Goal: Task Accomplishment & Management: Use online tool/utility

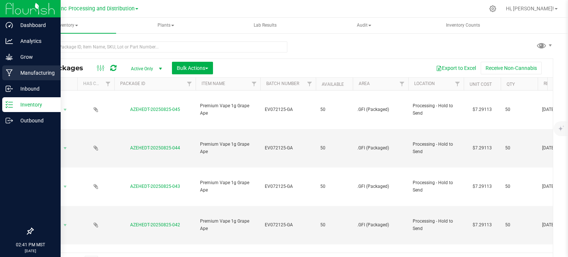
drag, startPoint x: 0, startPoint y: 0, endPoint x: 19, endPoint y: 68, distance: 71.0
click at [19, 68] on p "Manufacturing" at bounding box center [35, 72] width 44 height 9
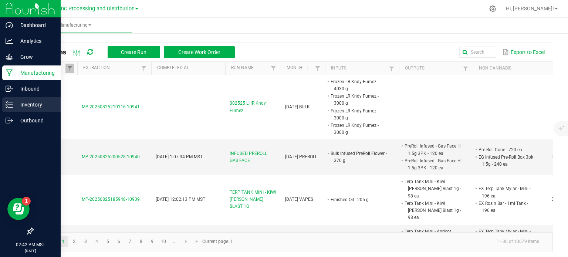
click at [15, 108] on p "Inventory" at bounding box center [35, 104] width 44 height 9
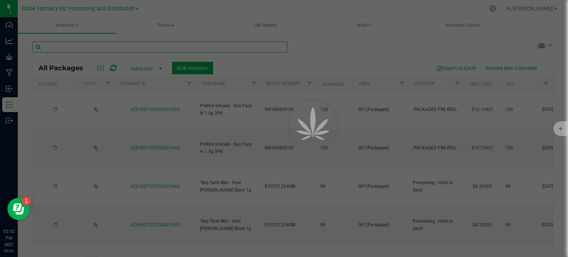
click at [100, 44] on input "text" at bounding box center [160, 46] width 255 height 11
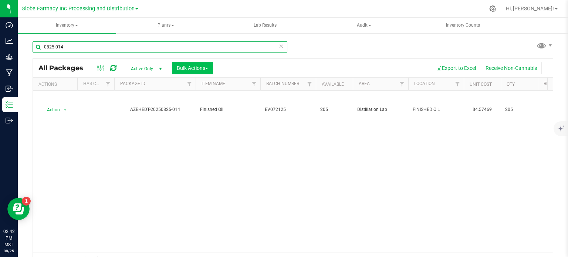
type input "0825-014"
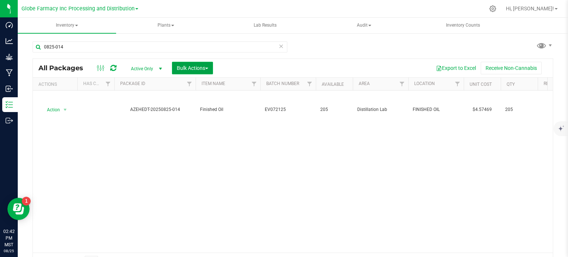
click at [200, 66] on span "Bulk Actions" at bounding box center [192, 68] width 31 height 6
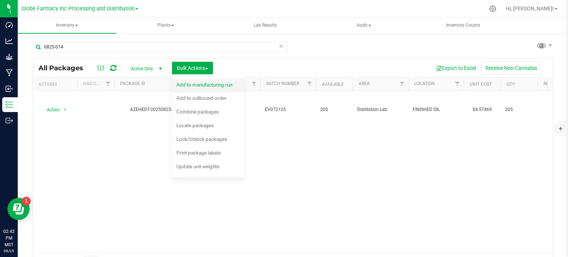
click at [208, 87] on span "Add to manufacturing run" at bounding box center [204, 85] width 56 height 6
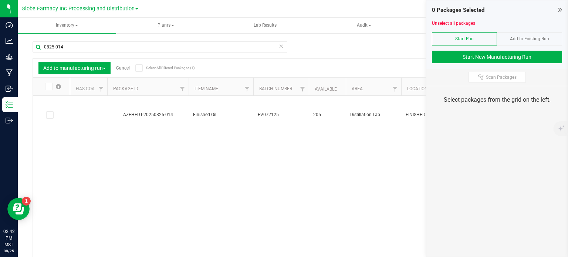
click at [561, 10] on icon at bounding box center [560, 9] width 4 height 7
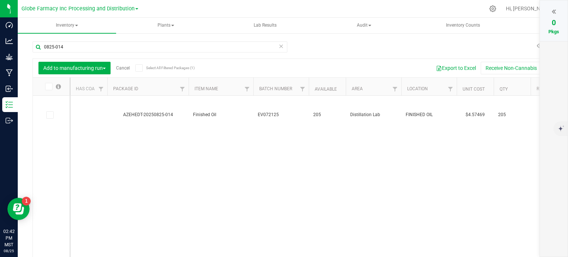
click at [125, 68] on link "Cancel" at bounding box center [123, 67] width 14 height 5
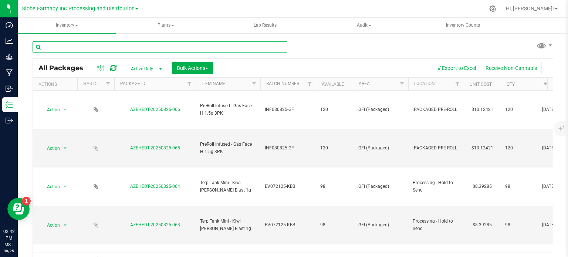
click at [112, 47] on input "text" at bounding box center [160, 46] width 255 height 11
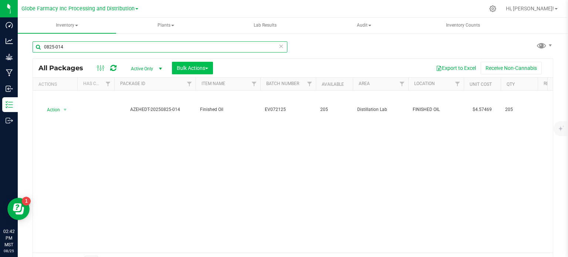
type input "0825-014"
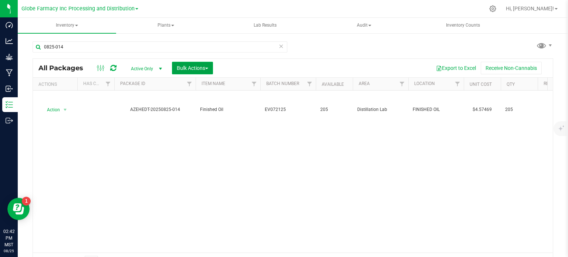
click at [185, 70] on span "Bulk Actions" at bounding box center [192, 68] width 31 height 6
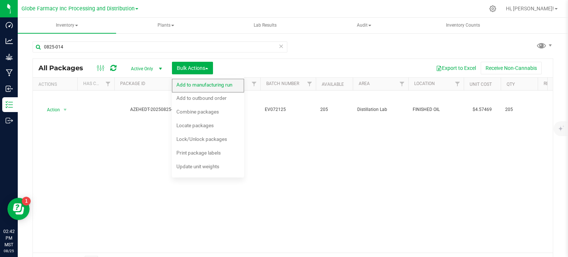
click at [190, 86] on span "Add to manufacturing run" at bounding box center [204, 85] width 56 height 6
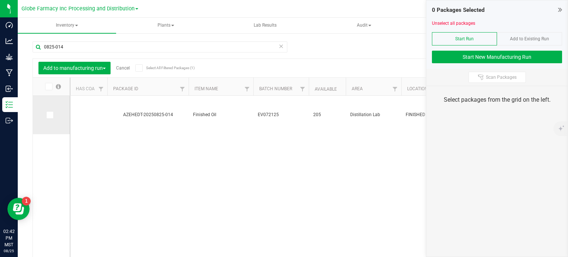
click at [50, 115] on icon at bounding box center [49, 115] width 5 height 0
click at [0, 0] on input "checkbox" at bounding box center [0, 0] width 0 height 0
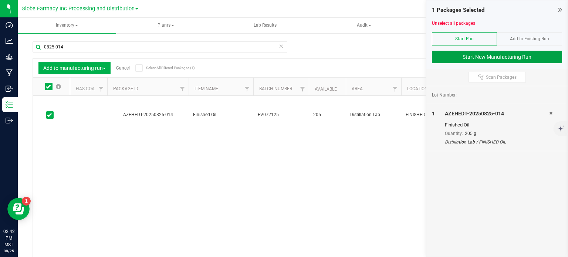
click at [442, 56] on button "Start New Manufacturing Run" at bounding box center [497, 57] width 130 height 13
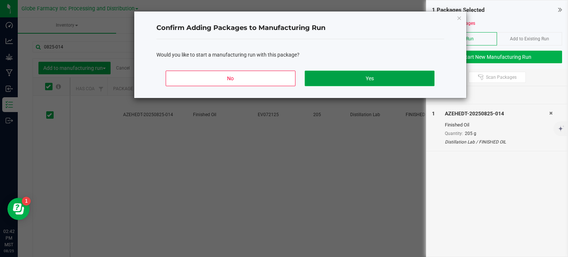
click at [334, 82] on button "Yes" at bounding box center [368, 79] width 129 height 16
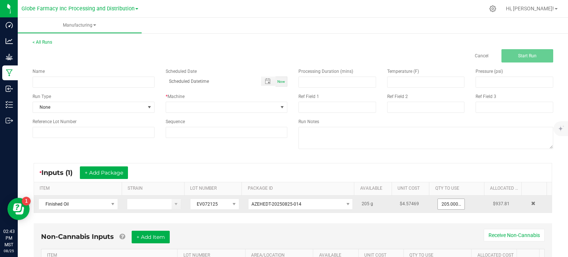
click at [438, 201] on input "205.0000 g" at bounding box center [450, 204] width 27 height 10
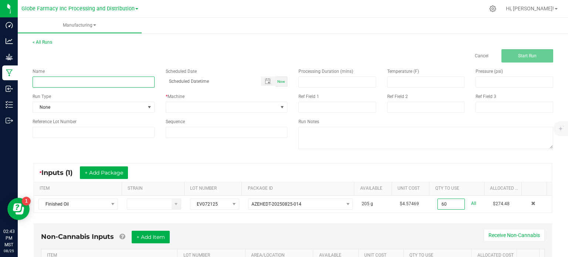
type input "60.0000 g"
click at [94, 86] on input at bounding box center [94, 81] width 122 height 11
type input "TERP TANK - FRUITIER CEREAL 2G"
click at [185, 106] on span at bounding box center [222, 107] width 112 height 10
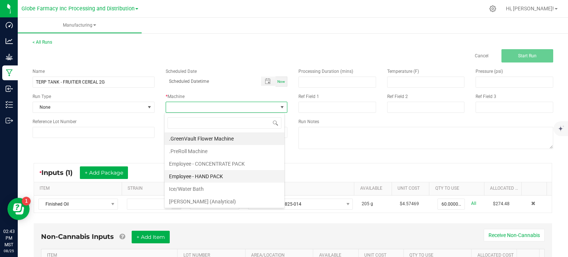
scroll to position [11, 120]
click at [201, 164] on li "Employee - CONCENTRATE PACK" at bounding box center [224, 163] width 120 height 13
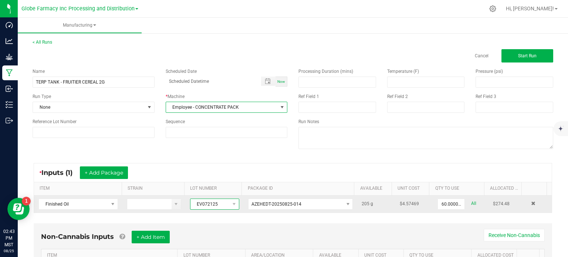
click at [202, 204] on span "EV072125" at bounding box center [209, 204] width 39 height 10
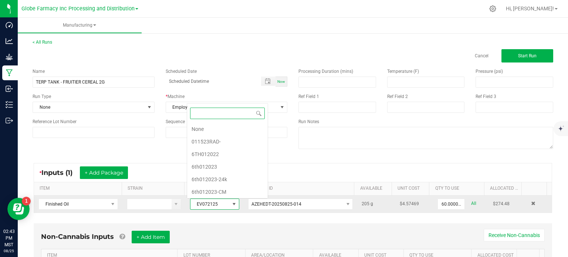
scroll to position [11, 47]
click at [202, 204] on span "EV072125" at bounding box center [209, 204] width 39 height 10
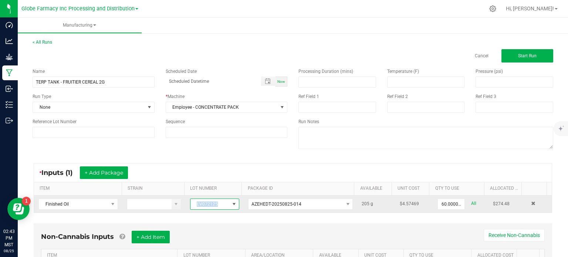
click at [202, 204] on span "EV072125" at bounding box center [209, 204] width 39 height 10
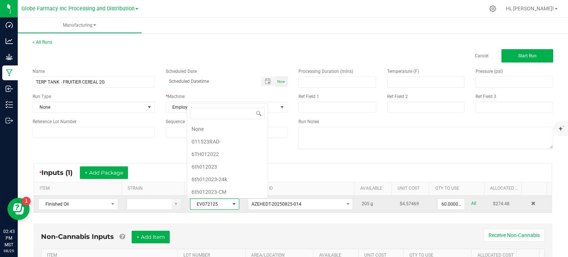
scroll to position [1391, 0]
click at [202, 204] on span "EV072125" at bounding box center [209, 204] width 39 height 10
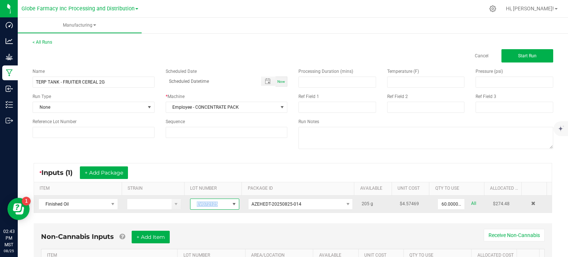
click at [202, 204] on span "EV072125" at bounding box center [209, 204] width 39 height 10
copy span "EV072125"
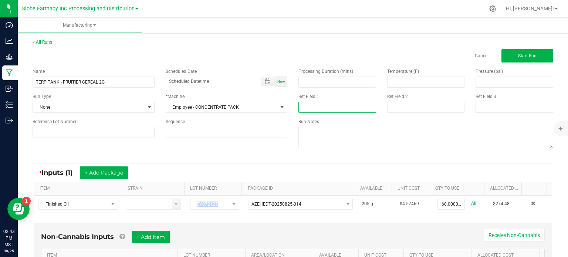
click at [325, 107] on input at bounding box center [337, 107] width 78 height 11
paste input "EV072125"
type input "EV072125-FC"
click at [409, 109] on input at bounding box center [426, 107] width 78 height 11
type input "[DATE] VAPES"
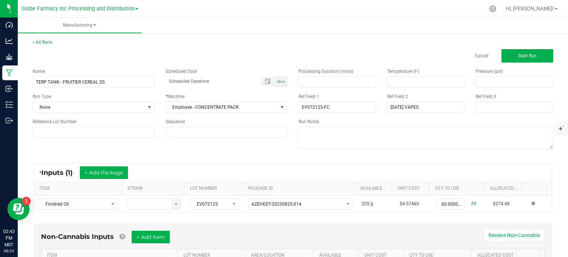
click at [266, 154] on div "Name TERP TANK - FRUITIER CEREAL 2G Scheduled Date Now Run Type None * Machine …" at bounding box center [292, 109] width 531 height 94
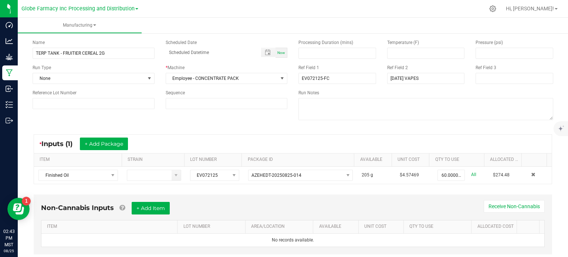
scroll to position [46, 0]
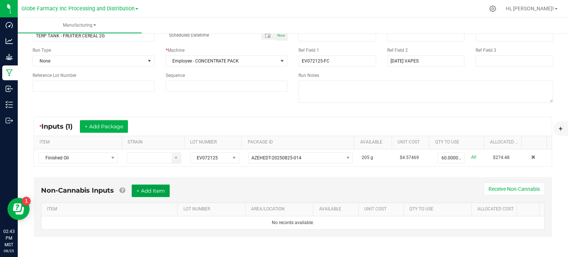
click at [147, 192] on button "+ Add Item" at bounding box center [151, 190] width 38 height 13
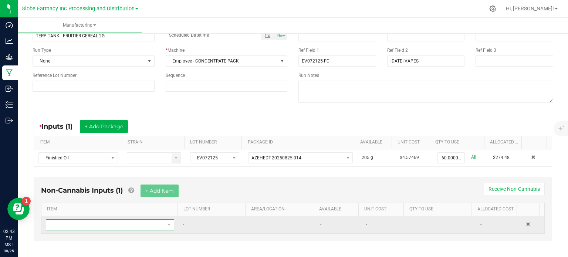
click at [122, 221] on span "NO DATA FOUND" at bounding box center [105, 224] width 118 height 10
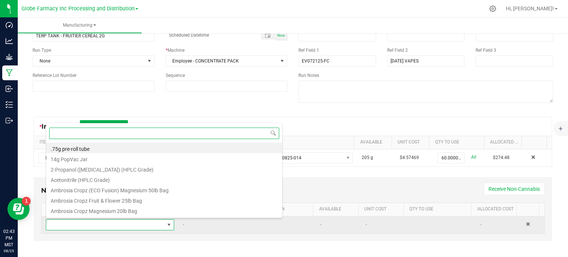
scroll to position [11, 123]
type input "TERP TANK"
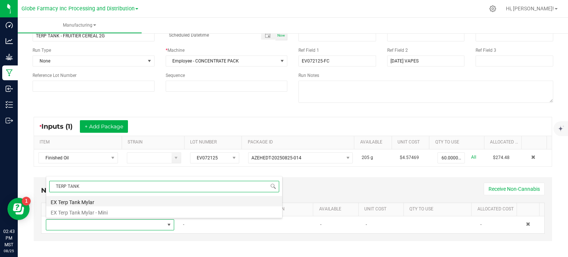
click at [102, 201] on li "EX Terp Tank Mylar" at bounding box center [164, 201] width 236 height 10
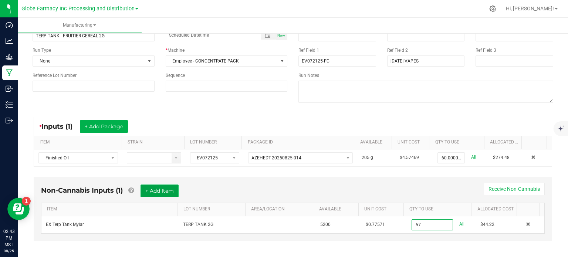
click at [150, 192] on button "+ Add Item" at bounding box center [159, 190] width 38 height 13
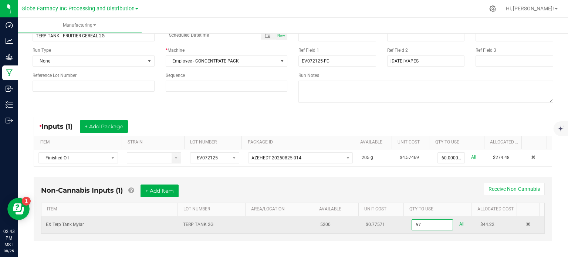
type input "57 ea"
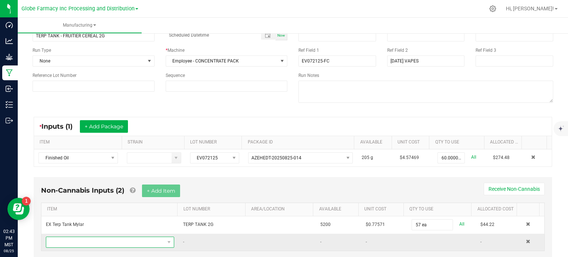
click at [125, 239] on span "NO DATA FOUND" at bounding box center [105, 242] width 118 height 10
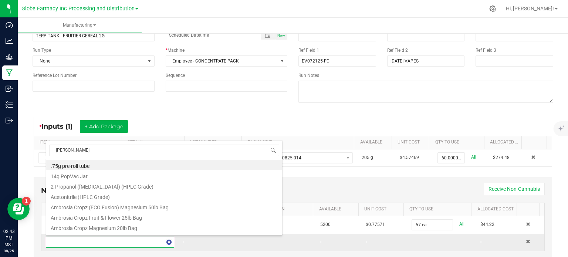
type input "ROSIN BAR"
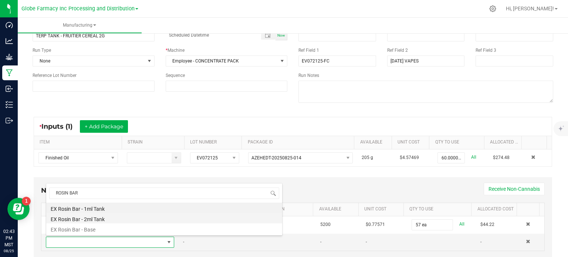
click at [117, 220] on li "EX Rosin Bar - 2ml Tank" at bounding box center [164, 218] width 236 height 10
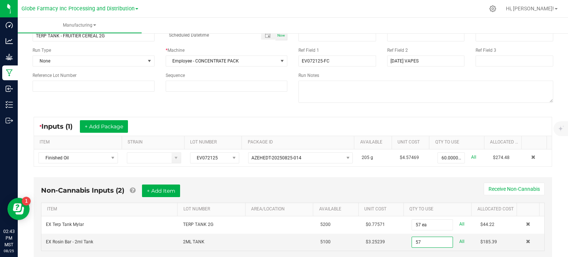
click at [339, 193] on div "Non-Cannabis Inputs (2) + Add Item Receive Non-Cannabis" at bounding box center [292, 193] width 503 height 18
type input "57 ea"
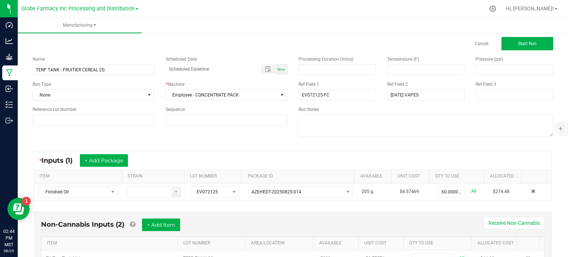
scroll to position [0, 0]
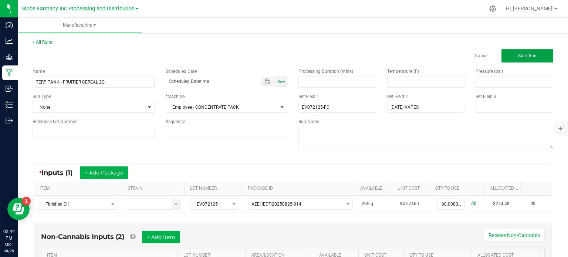
click at [508, 57] on button "Start Run" at bounding box center [527, 55] width 52 height 13
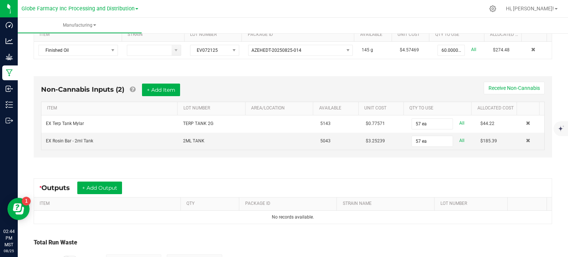
scroll to position [212, 0]
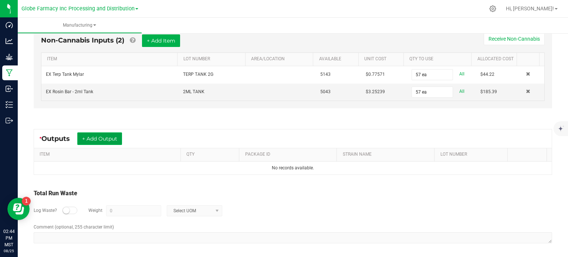
click at [117, 142] on button "+ Add Output" at bounding box center [99, 138] width 45 height 13
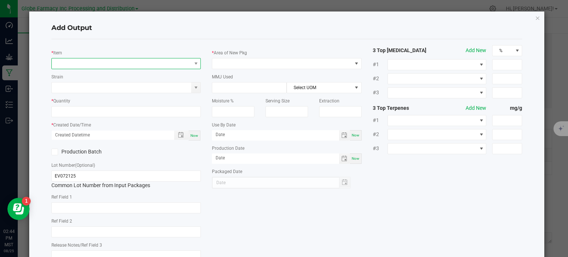
click at [108, 62] on span "NO DATA FOUND" at bounding box center [122, 63] width 140 height 10
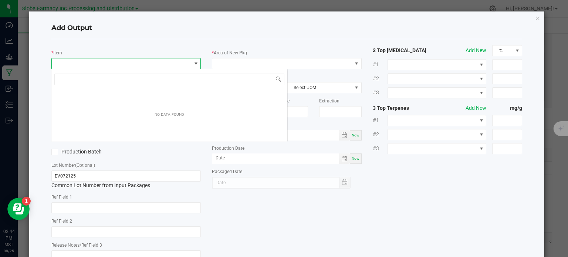
scroll to position [11, 148]
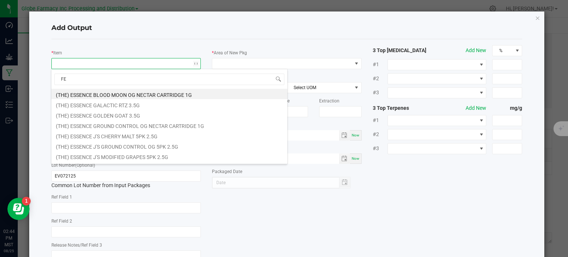
type input "F"
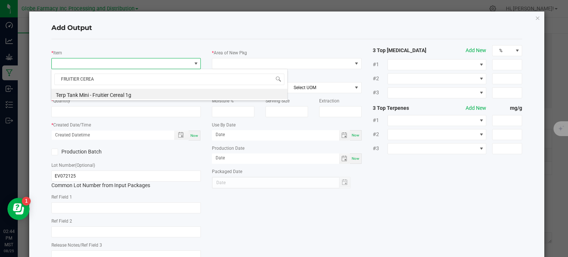
type input "FRUITIER CEREA"
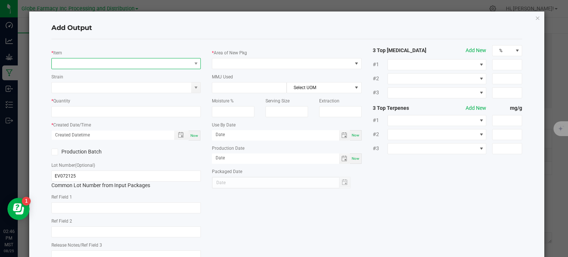
click at [102, 66] on span "NO DATA FOUND" at bounding box center [122, 63] width 140 height 10
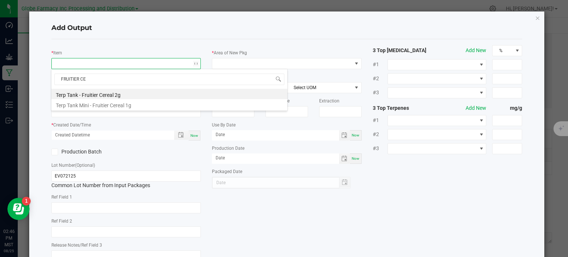
type input "FRUITIER CER"
click at [110, 97] on li "Terp Tank - Fruitier Cereal 2g" at bounding box center [169, 94] width 236 height 10
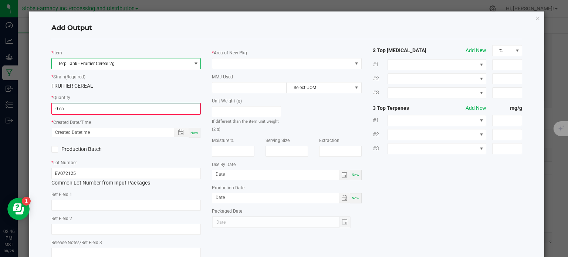
click at [72, 105] on input "0 ea" at bounding box center [126, 108] width 148 height 10
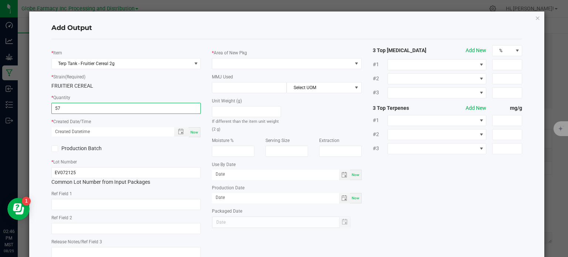
click at [192, 135] on div "Now" at bounding box center [194, 132] width 12 height 10
type input "57 ea"
type input "[DATE] 2:46 PM"
type input "[DATE]"
click at [110, 201] on input "text" at bounding box center [126, 204] width 150 height 11
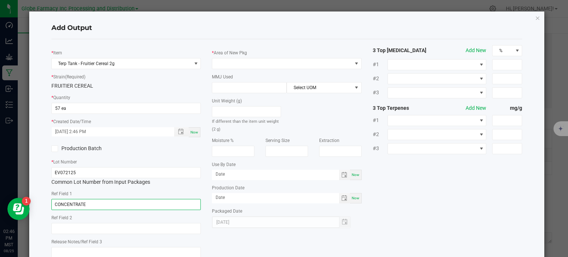
type input "CONCENTRATE"
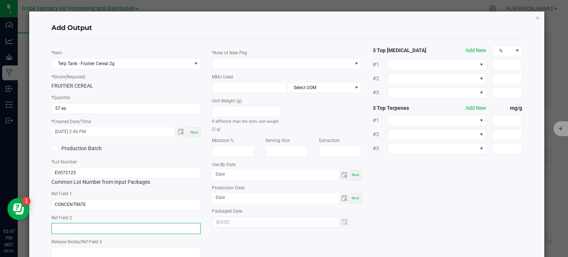
paste input "Cannabis Derived Distillate, Organic Terpenes"
type input "Cannabis Derived Distillate, Organic Terpenes"
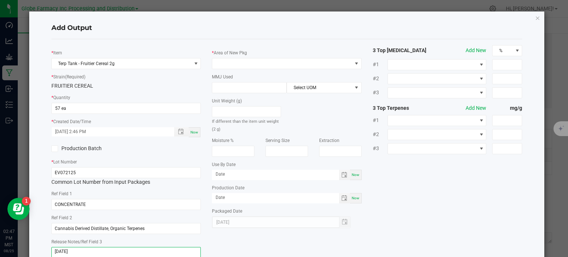
click at [58, 252] on textarea "[DATE]" at bounding box center [126, 254] width 150 height 14
type textarea "[DATE]"
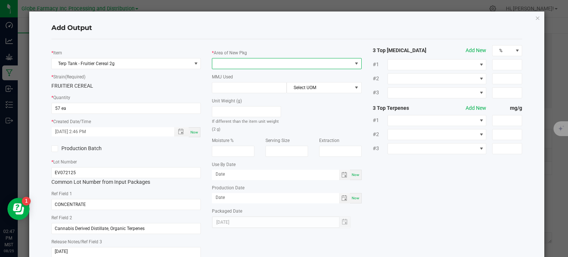
click at [271, 65] on span at bounding box center [282, 63] width 140 height 10
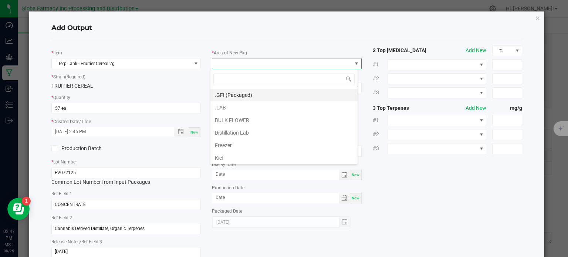
click at [237, 93] on li ".GFI (Packaged)" at bounding box center [283, 95] width 147 height 13
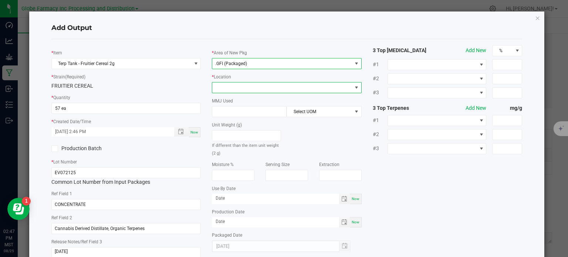
click at [235, 83] on span at bounding box center [282, 87] width 140 height 10
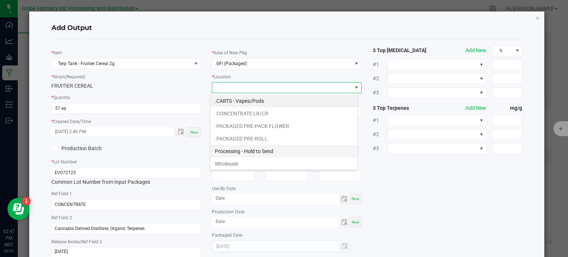
click at [249, 147] on li "Processing - Hold to Send" at bounding box center [283, 151] width 147 height 13
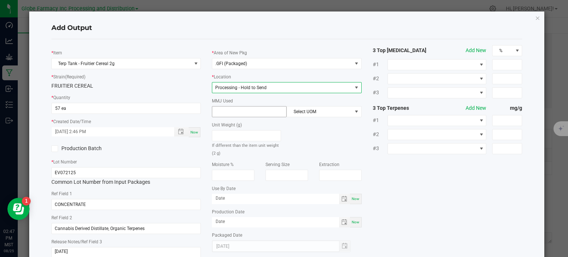
click at [242, 115] on input at bounding box center [249, 111] width 74 height 10
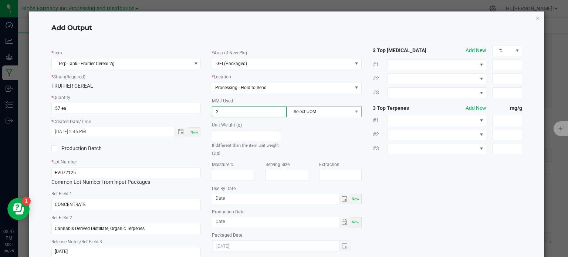
type input "2"
click at [326, 109] on span "Select UOM" at bounding box center [319, 111] width 65 height 10
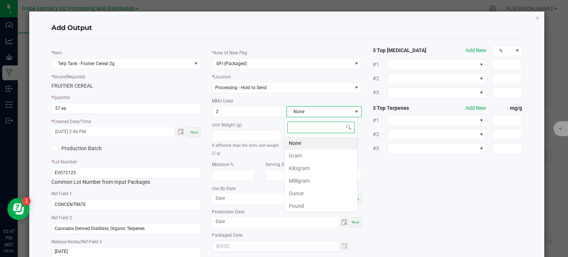
scroll to position [11, 74]
click at [299, 154] on li "Gram" at bounding box center [320, 155] width 73 height 13
click at [409, 173] on div "* Item Terp Tank - Fruitier Cereal 2g * Strain (Required) FRUITIER CEREAL * Qua…" at bounding box center [287, 154] width 482 height 218
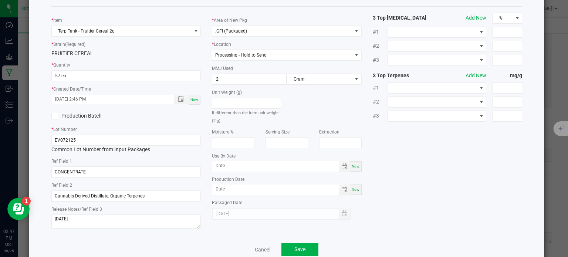
scroll to position [49, 0]
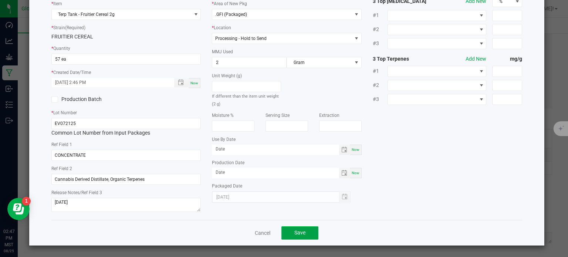
click at [304, 235] on button "Save" at bounding box center [299, 232] width 37 height 13
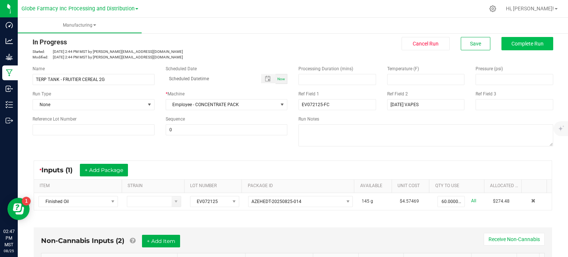
scroll to position [0, 0]
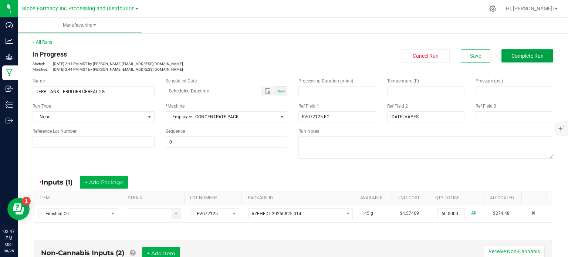
click at [508, 59] on button "Complete Run" at bounding box center [527, 55] width 52 height 13
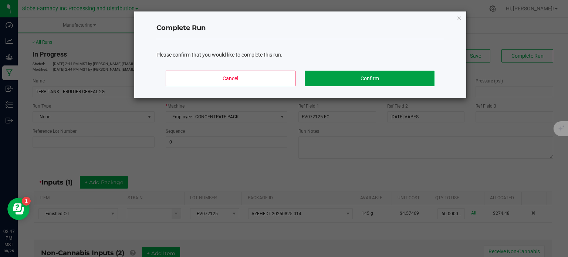
click at [372, 78] on button "Confirm" at bounding box center [368, 79] width 129 height 16
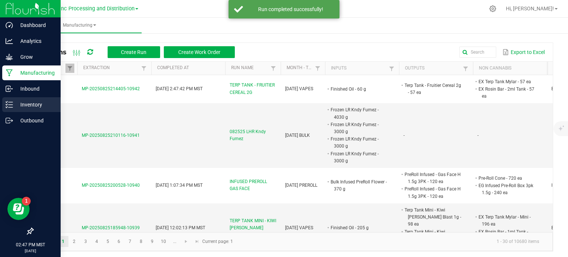
click at [13, 106] on p "Inventory" at bounding box center [35, 104] width 44 height 9
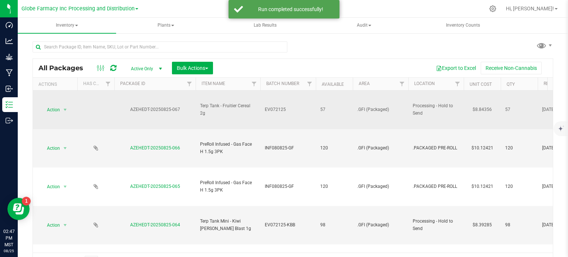
click at [290, 112] on span "EV072125" at bounding box center [288, 109] width 47 height 7
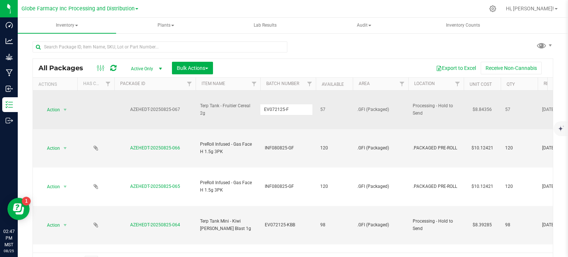
type input "EV072125-FC"
click at [292, 67] on div "All Packages Active Only Active Only Lab Samples Locked All Bulk Actions Add to…" at bounding box center [293, 164] width 520 height 212
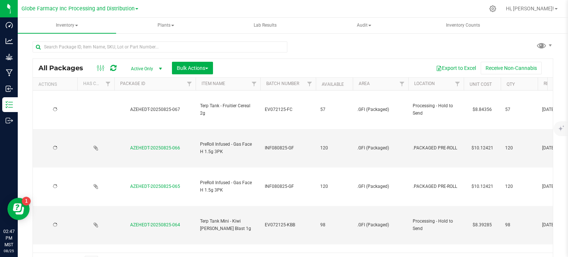
click at [112, 71] on icon at bounding box center [113, 67] width 6 height 7
click at [188, 66] on span "Bulk Actions" at bounding box center [192, 68] width 31 height 6
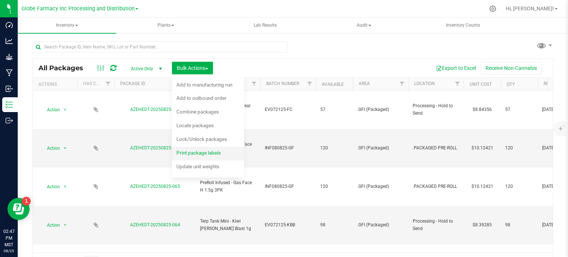
click at [202, 150] on span "Print package labels" at bounding box center [198, 153] width 44 height 6
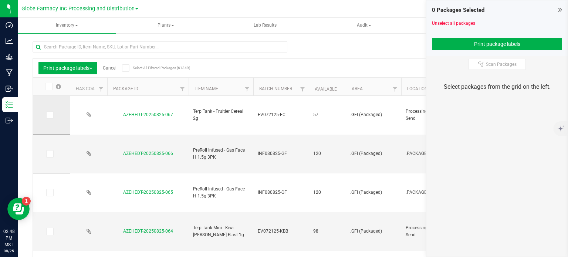
click at [47, 115] on icon at bounding box center [49, 115] width 5 height 0
click at [0, 0] on input "checkbox" at bounding box center [0, 0] width 0 height 0
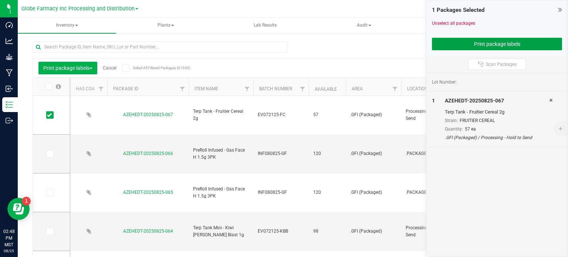
click at [451, 45] on button "Print package labels" at bounding box center [497, 44] width 130 height 13
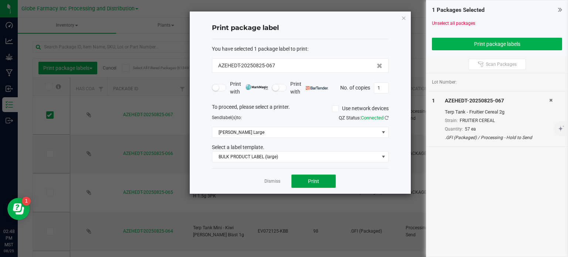
click at [321, 179] on button "Print" at bounding box center [313, 180] width 44 height 13
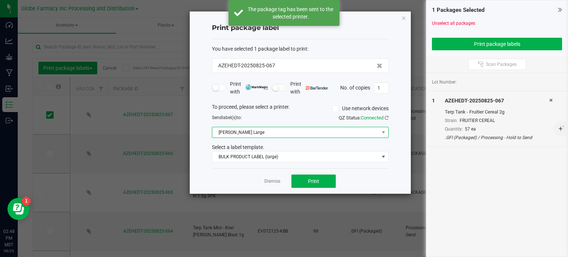
click at [276, 132] on span "[PERSON_NAME] Large" at bounding box center [295, 132] width 167 height 10
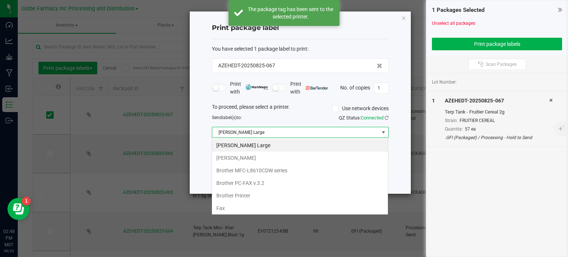
scroll to position [11, 177]
click at [259, 157] on Small "[PERSON_NAME]" at bounding box center [300, 157] width 176 height 13
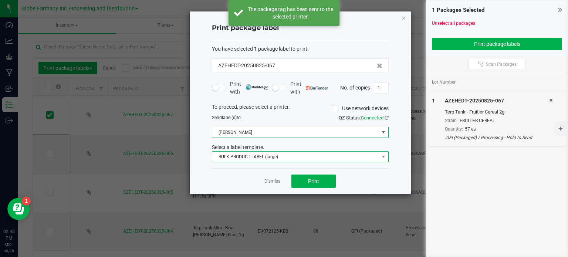
click at [259, 161] on span "BULK PRODUCT LABEL (large)" at bounding box center [295, 156] width 167 height 10
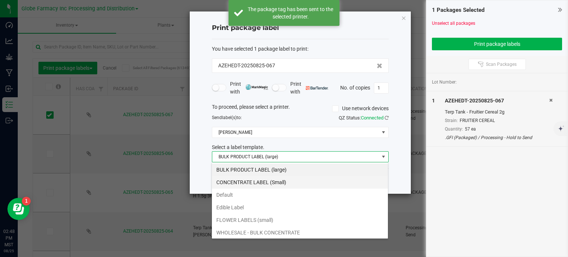
click at [256, 181] on li "CONCENTRATE LABEL (Small)" at bounding box center [300, 182] width 176 height 13
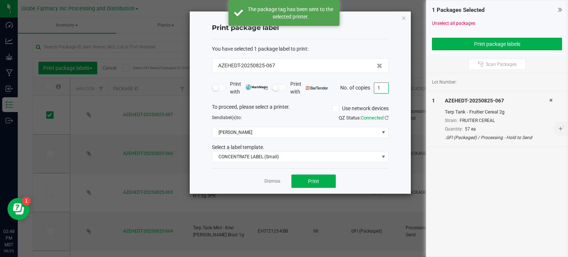
click at [380, 84] on input "1" at bounding box center [381, 88] width 14 height 10
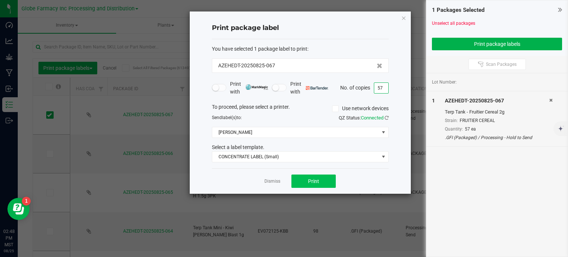
type input "57"
click at [320, 184] on button "Print" at bounding box center [313, 180] width 44 height 13
click at [406, 18] on div "Print package label You have selected 1 package label to print : AZEHEDT-202508…" at bounding box center [300, 102] width 221 height 182
click at [403, 18] on icon "button" at bounding box center [403, 17] width 5 height 9
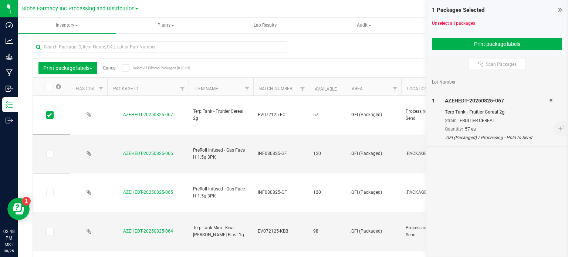
click at [116, 69] on link "Cancel" at bounding box center [110, 67] width 14 height 5
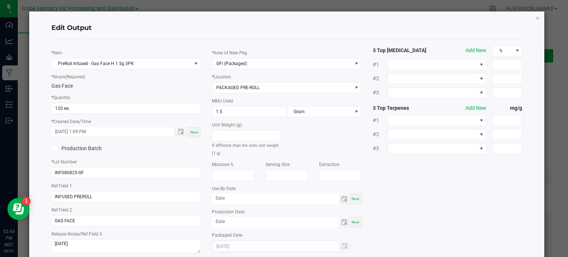
scroll to position [58, 0]
click at [535, 19] on icon "button" at bounding box center [537, 17] width 5 height 9
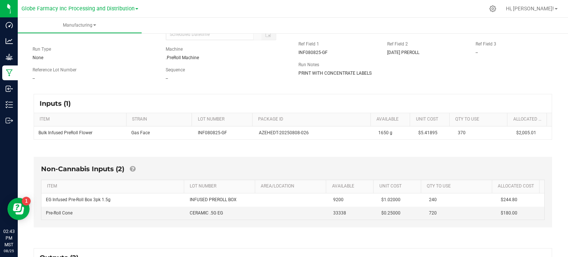
scroll to position [185, 0]
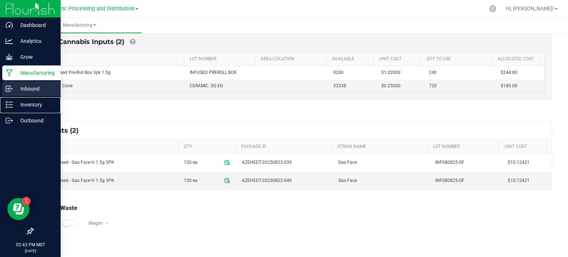
drag, startPoint x: 7, startPoint y: 109, endPoint x: 10, endPoint y: 96, distance: 13.3
click at [7, 109] on div "Inventory" at bounding box center [31, 104] width 58 height 15
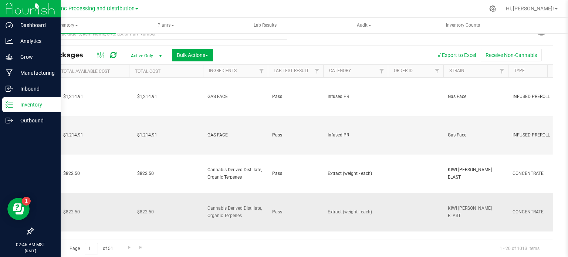
scroll to position [0, 748]
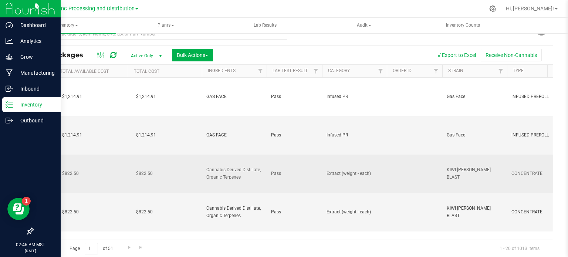
click at [232, 173] on span "Cannabis Derived Distillate, Organic Terpenes" at bounding box center [234, 173] width 56 height 14
click at [232, 173] on input "Cannabis Derived Distillate, Organic Terpenes" at bounding box center [232, 173] width 62 height 11
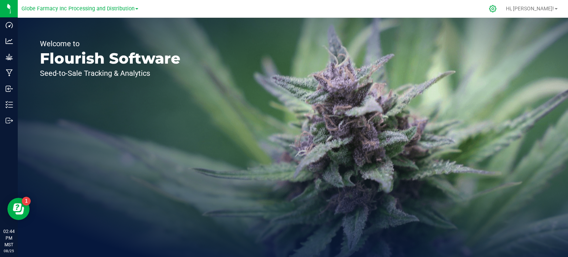
click at [496, 7] on icon at bounding box center [492, 9] width 8 height 8
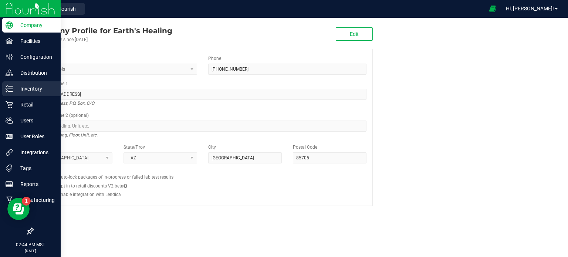
click at [30, 86] on p "Inventory" at bounding box center [35, 88] width 44 height 9
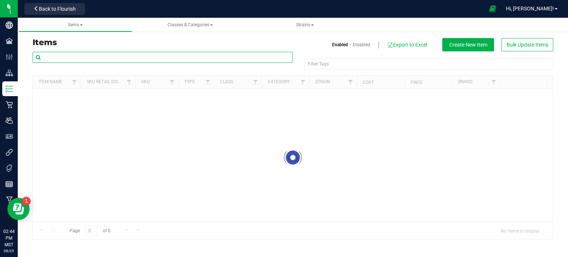
click at [153, 58] on input "text" at bounding box center [163, 57] width 260 height 11
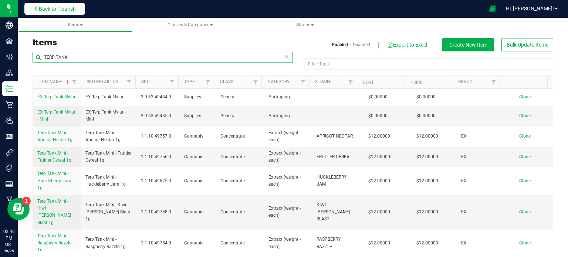
type input "TERP TANK"
